Goal: Book appointment/travel/reservation

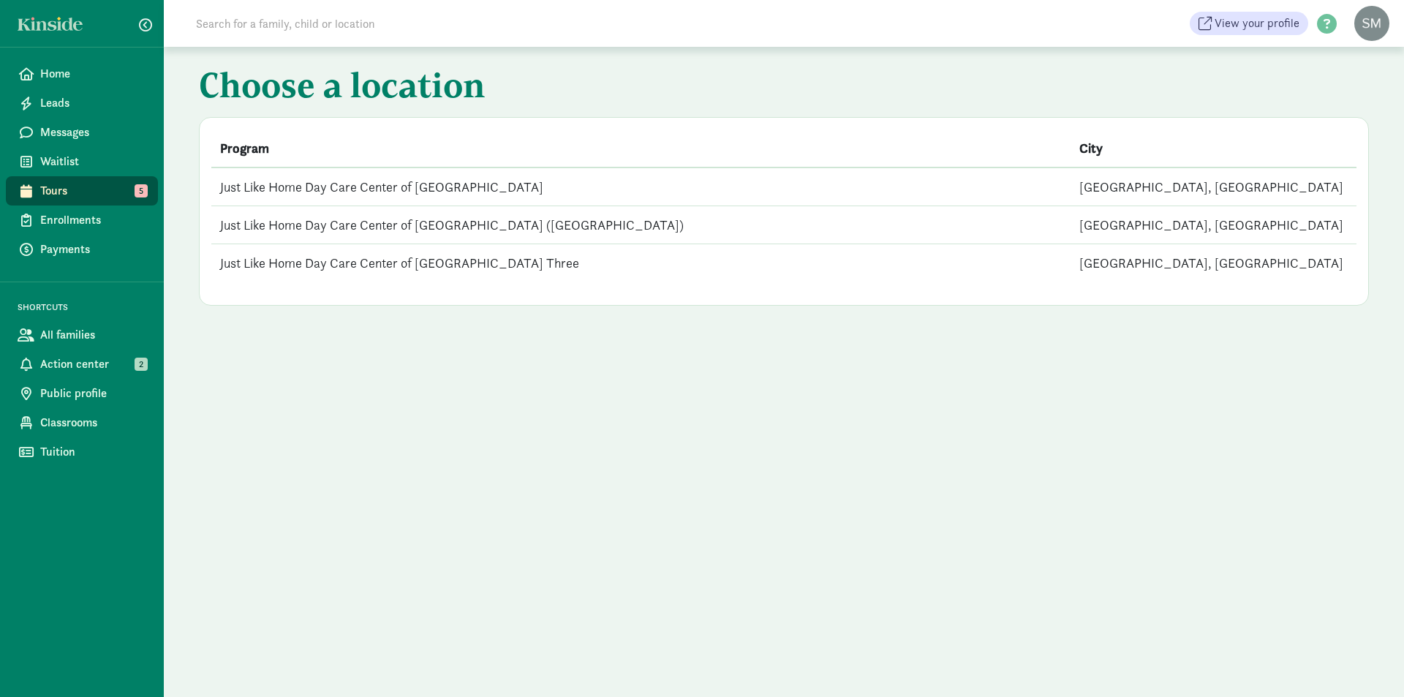
click at [279, 222] on td "Just Like Home Day Care Center of [GEOGRAPHIC_DATA] ([GEOGRAPHIC_DATA])" at bounding box center [640, 225] width 859 height 38
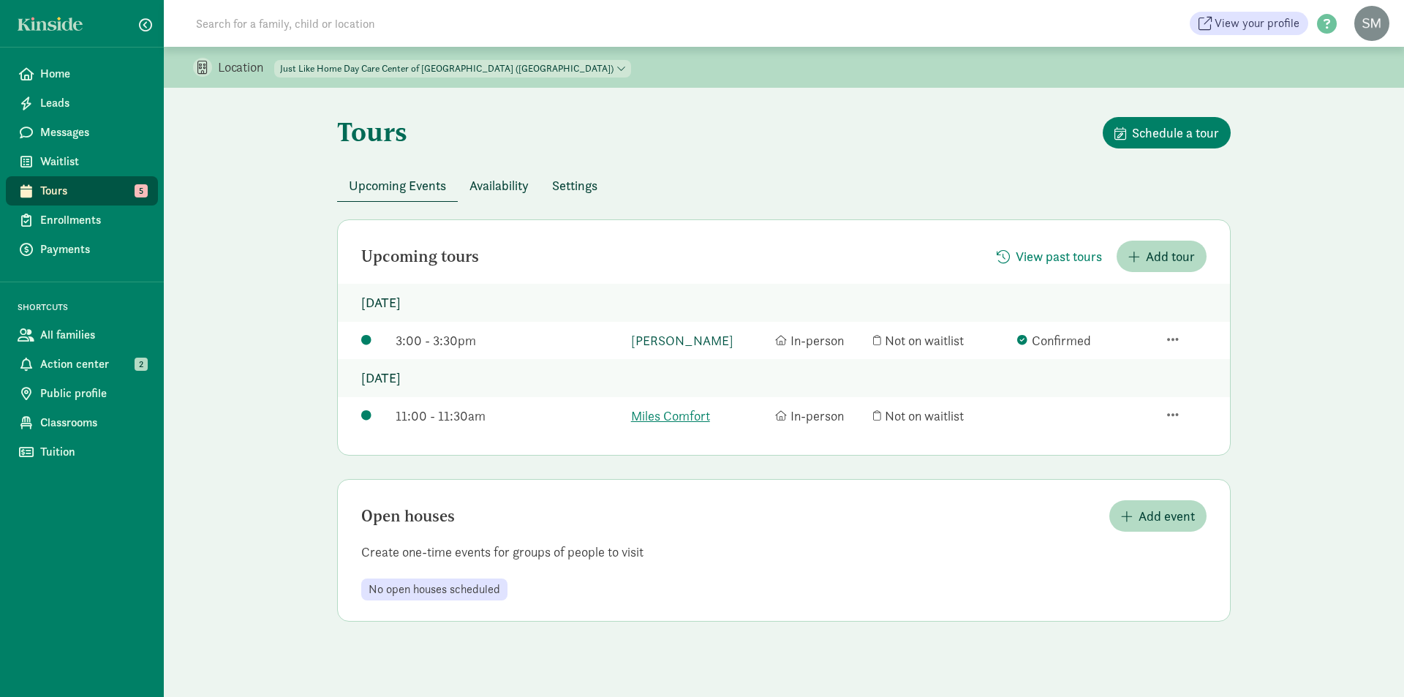
click at [652, 343] on link "[PERSON_NAME]" at bounding box center [699, 341] width 137 height 20
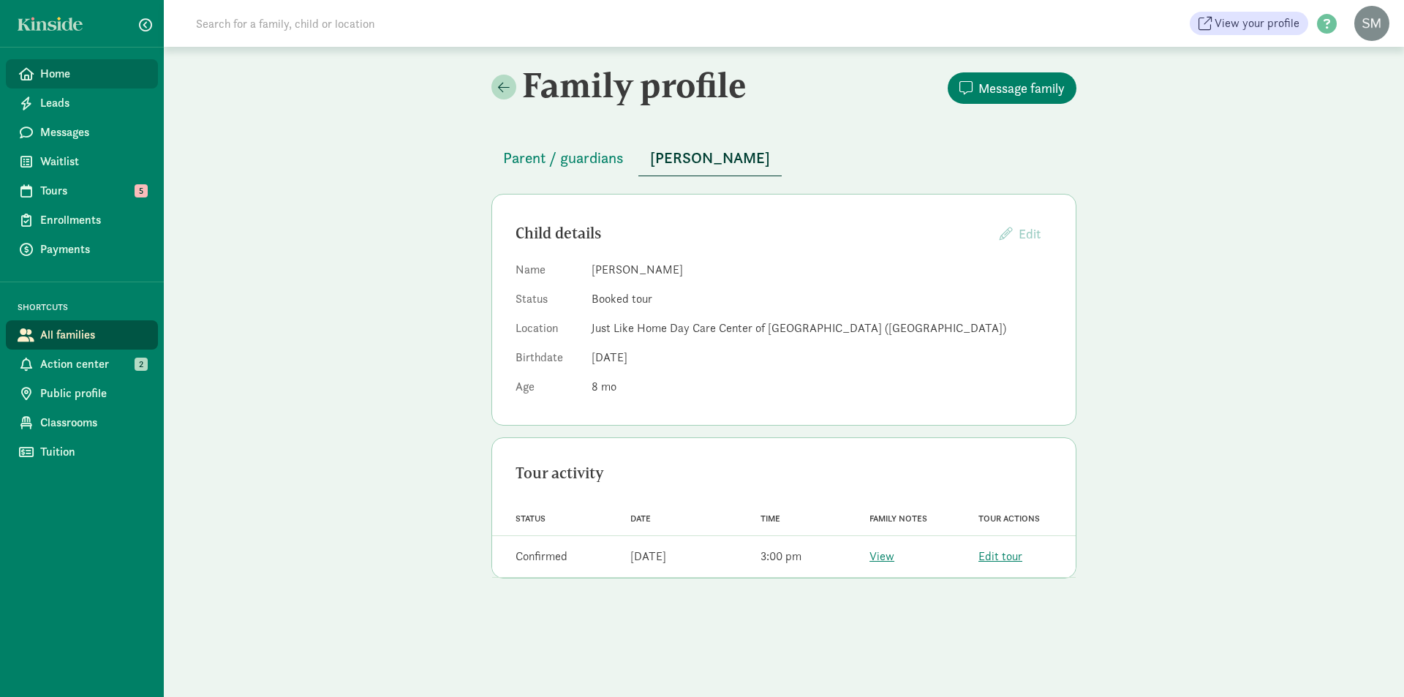
click at [47, 75] on span "Home" at bounding box center [93, 74] width 106 height 18
